Goal: Task Accomplishment & Management: Manage account settings

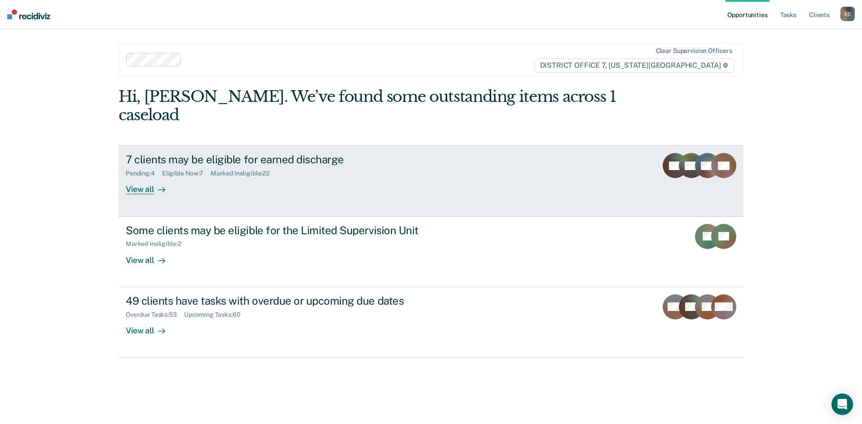
click at [143, 177] on div "View all" at bounding box center [151, 186] width 50 height 18
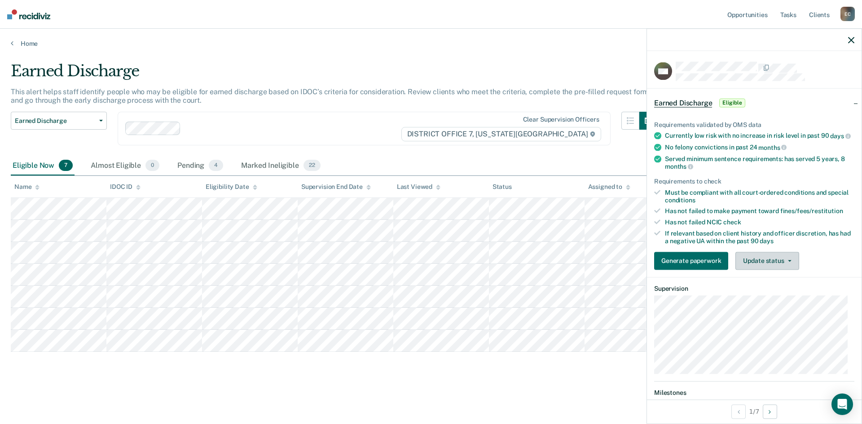
click at [761, 266] on button "Update status" at bounding box center [766, 261] width 63 height 18
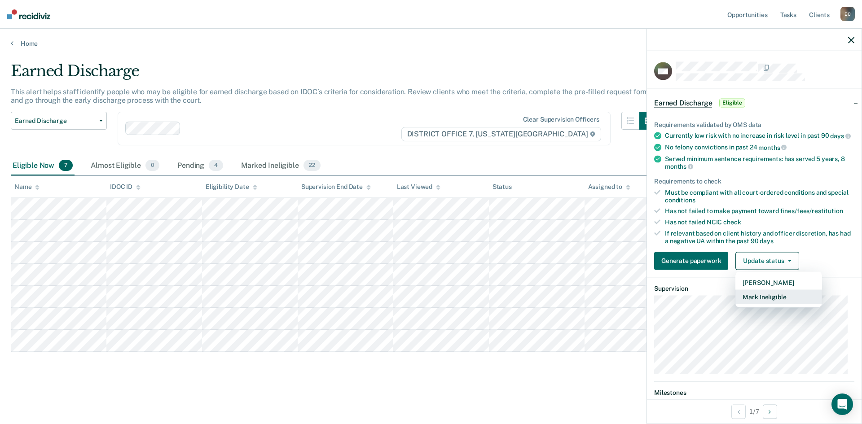
click at [763, 304] on button "Mark Ineligible" at bounding box center [778, 296] width 87 height 14
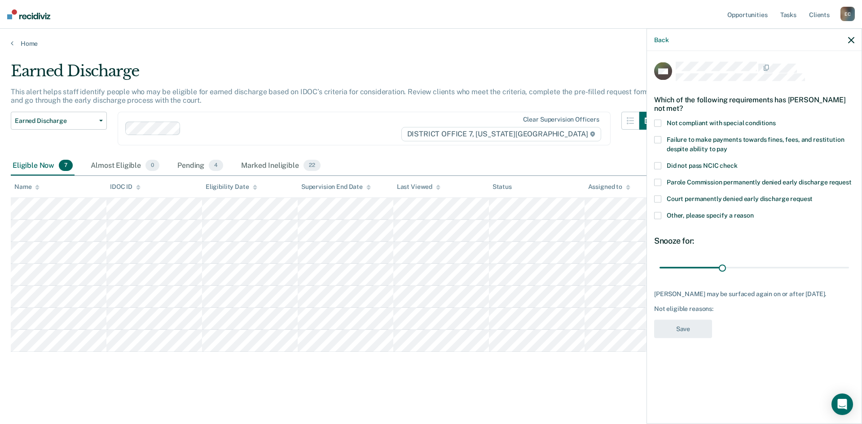
click at [710, 142] on span "Failure to make payments towards fines, fees, and restitution despite ability t…" at bounding box center [754, 144] width 177 height 17
click at [694, 335] on button "Save" at bounding box center [683, 329] width 58 height 18
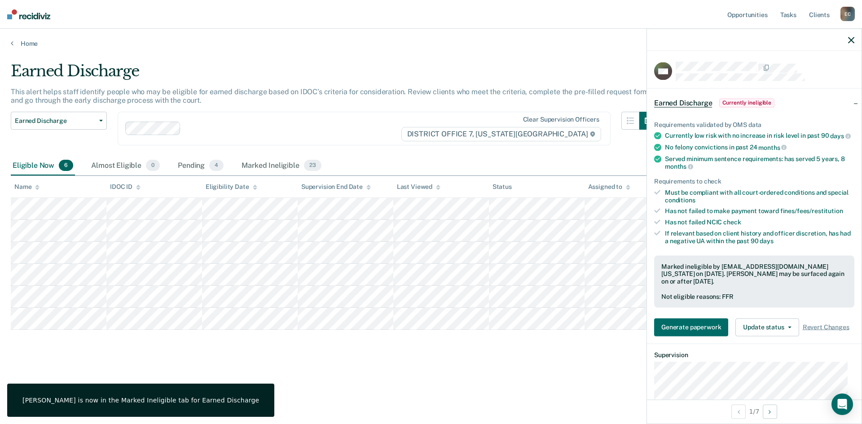
click at [851, 37] on icon "button" at bounding box center [851, 40] width 6 height 6
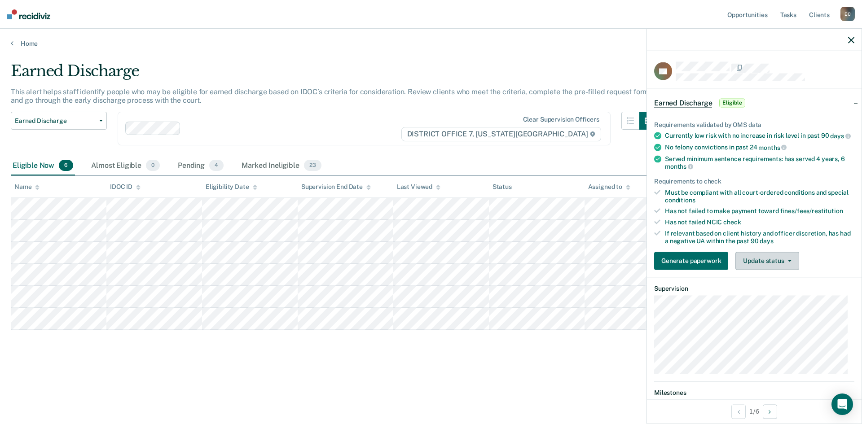
click at [769, 270] on button "Update status" at bounding box center [766, 261] width 63 height 18
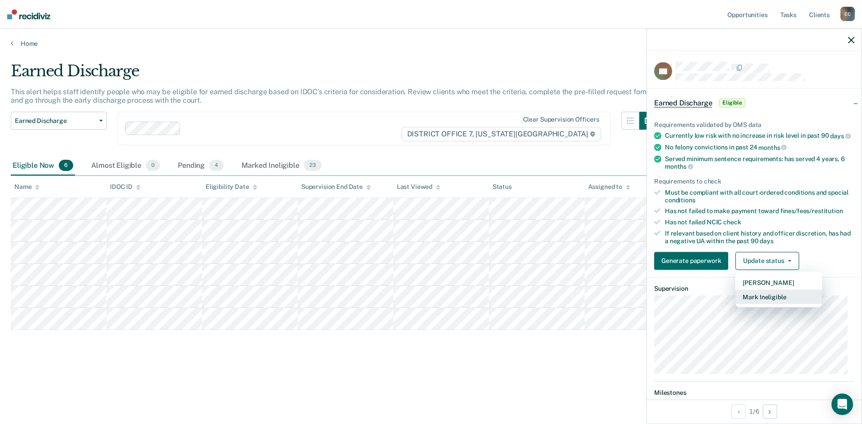
click at [768, 304] on button "Mark Ineligible" at bounding box center [778, 296] width 87 height 14
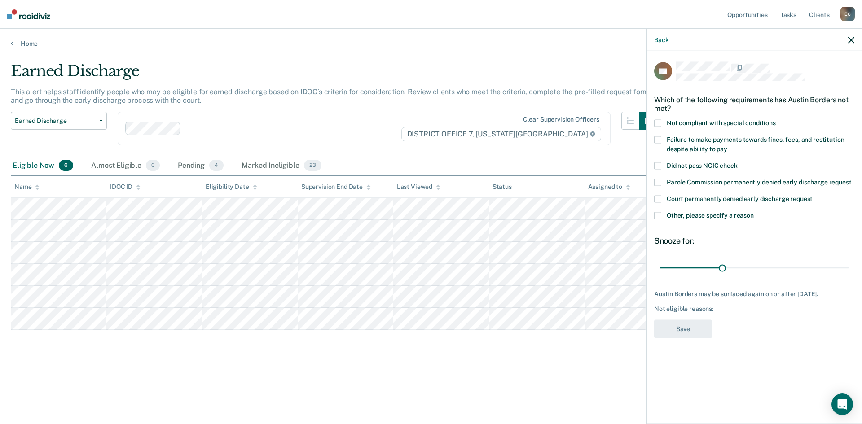
click at [699, 215] on span "Other, please specify a reason" at bounding box center [709, 215] width 87 height 7
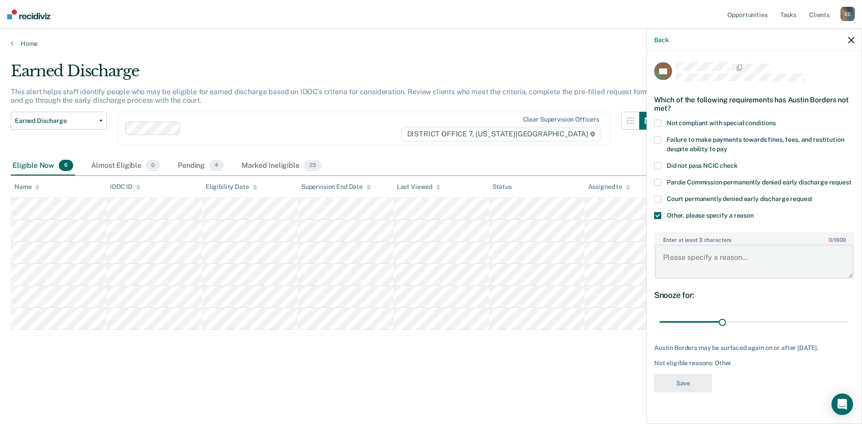
click at [700, 258] on textarea "Enter at least 3 characters 0 / 1600" at bounding box center [754, 261] width 198 height 33
type textarea "Too close to expiration date"
click at [848, 46] on div "Back" at bounding box center [754, 40] width 215 height 22
click at [848, 43] on icon "button" at bounding box center [851, 40] width 6 height 6
